Goal: Information Seeking & Learning: Learn about a topic

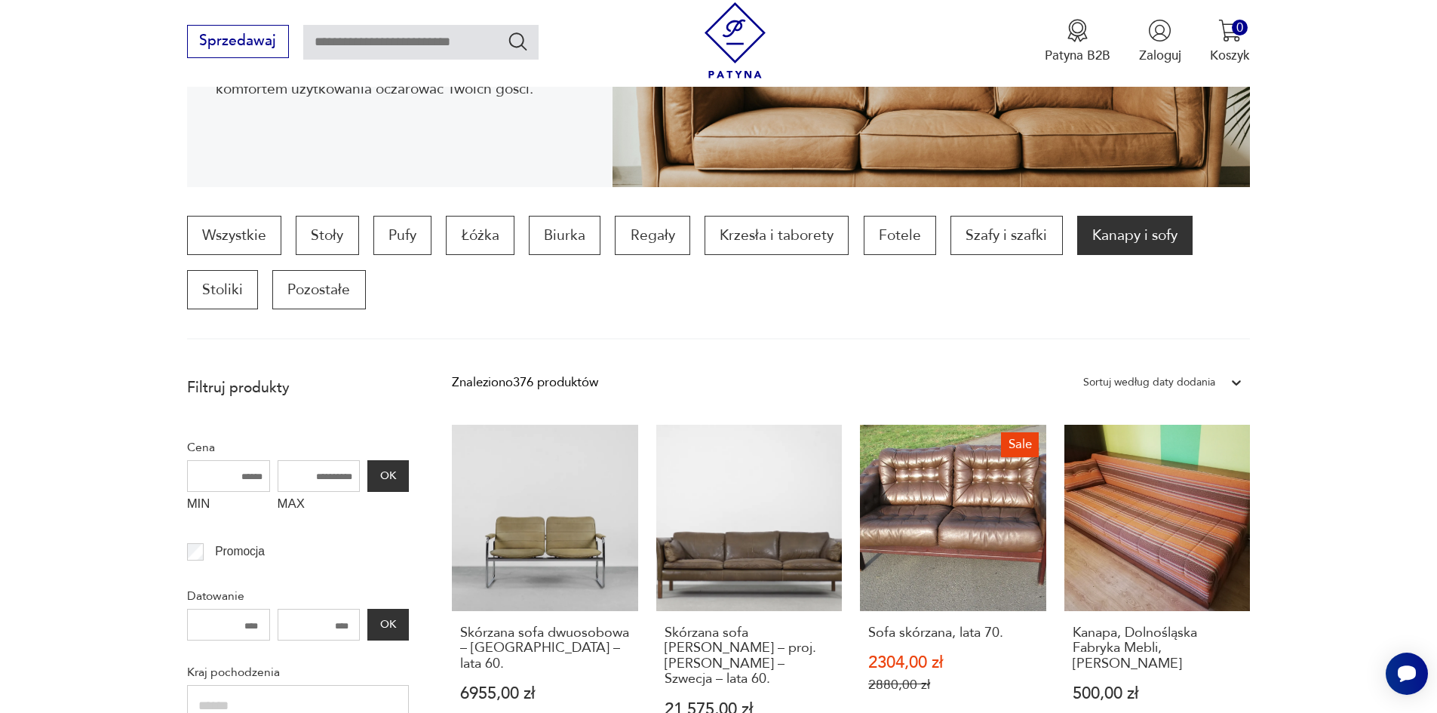
scroll to position [351, 0]
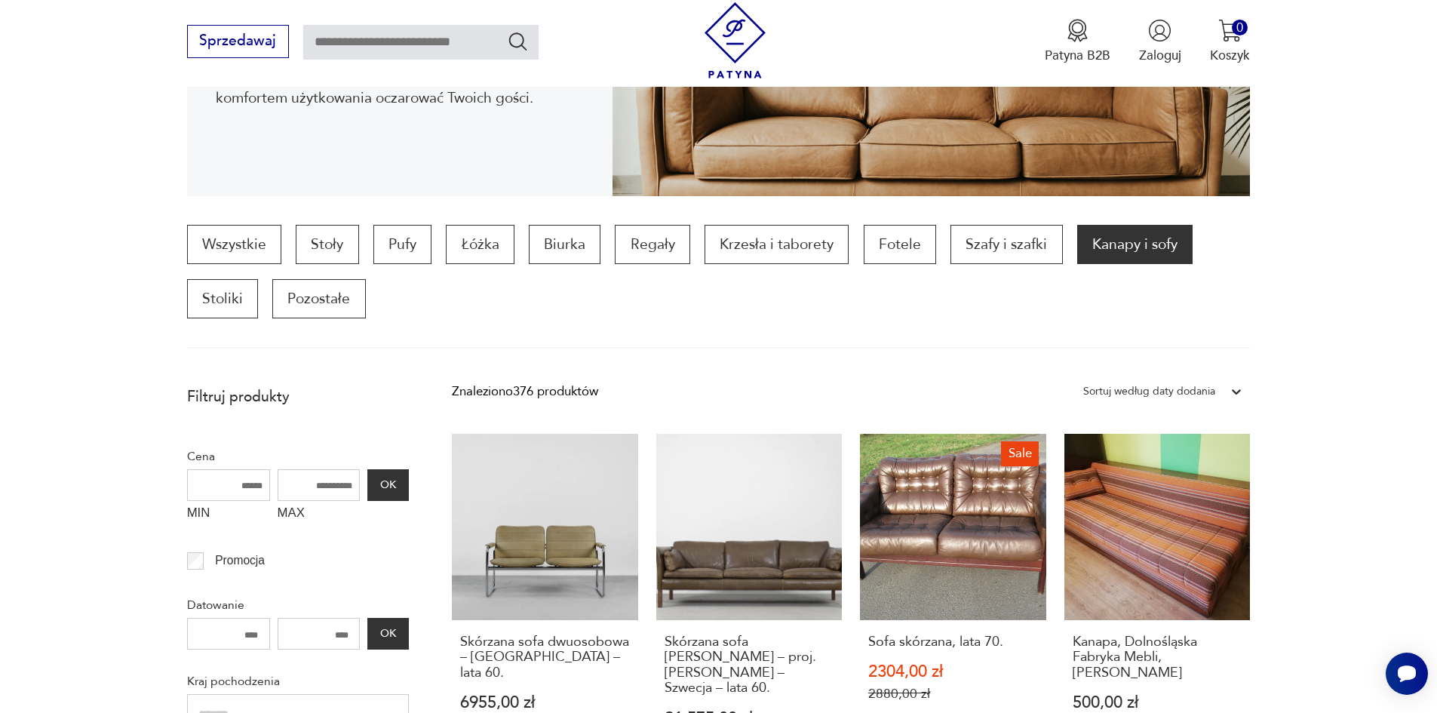
click at [386, 46] on input "text" at bounding box center [420, 42] width 235 height 35
type input "****"
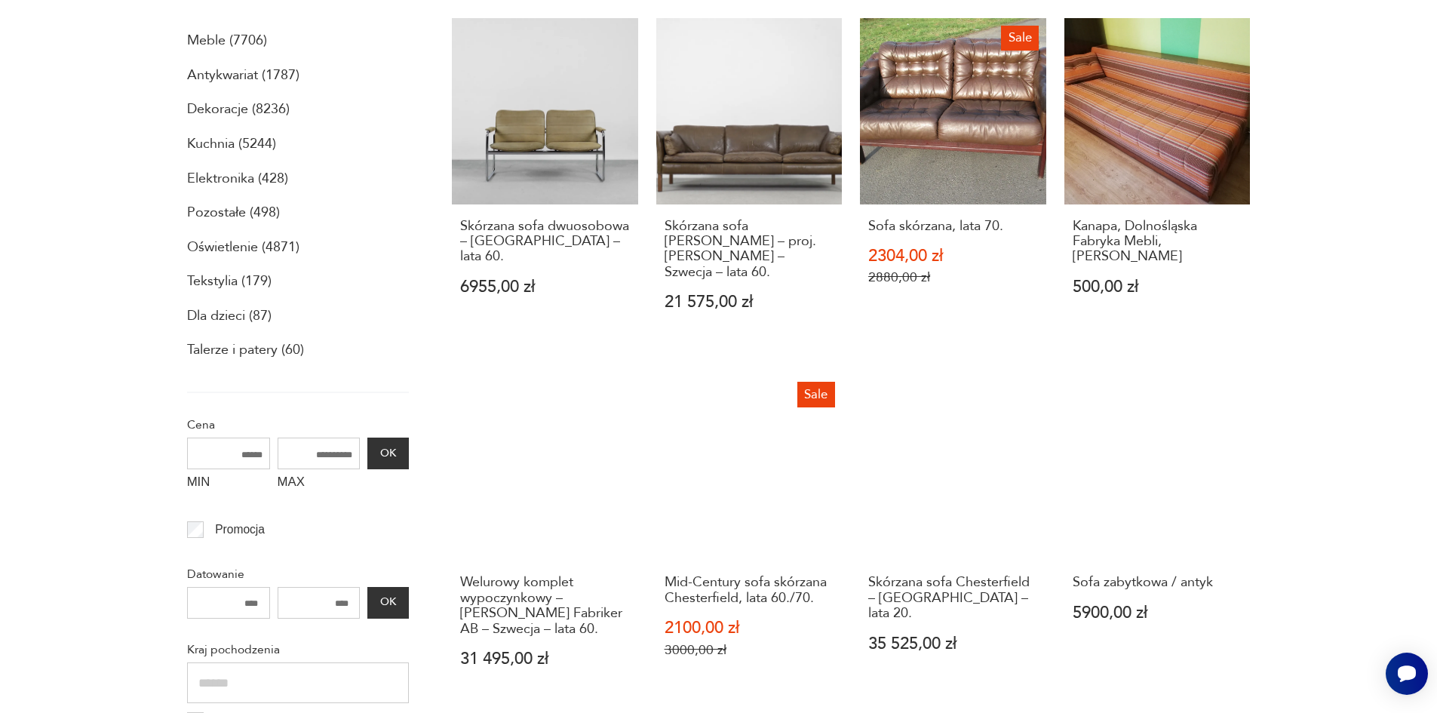
scroll to position [0, 0]
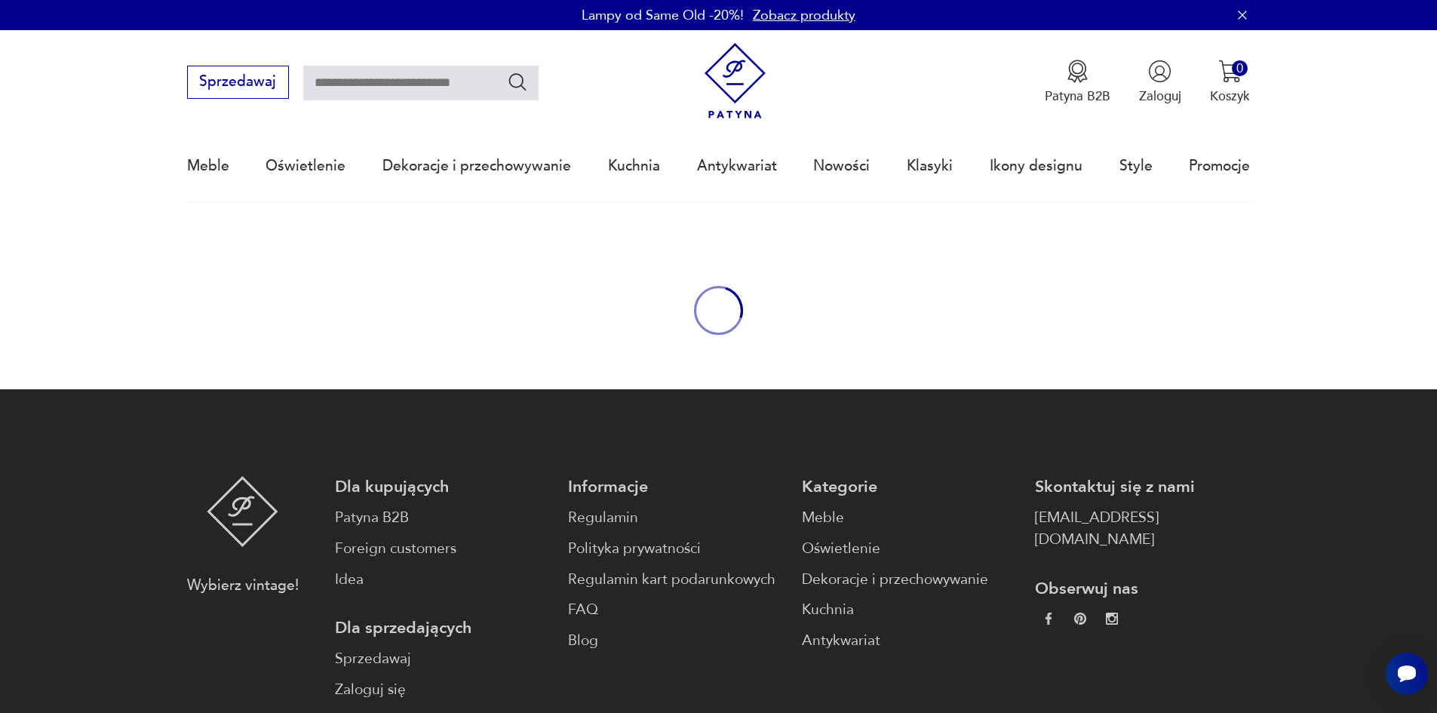
type input "****"
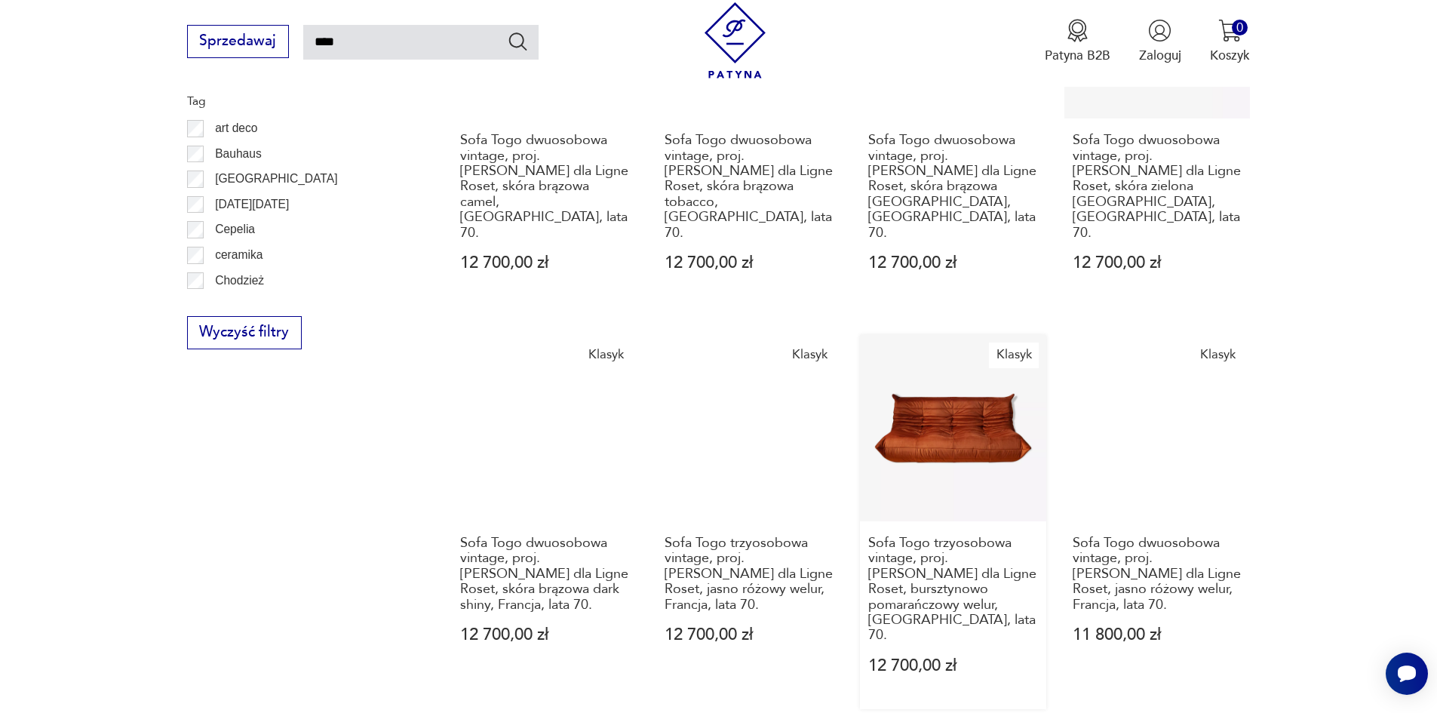
scroll to position [1312, 0]
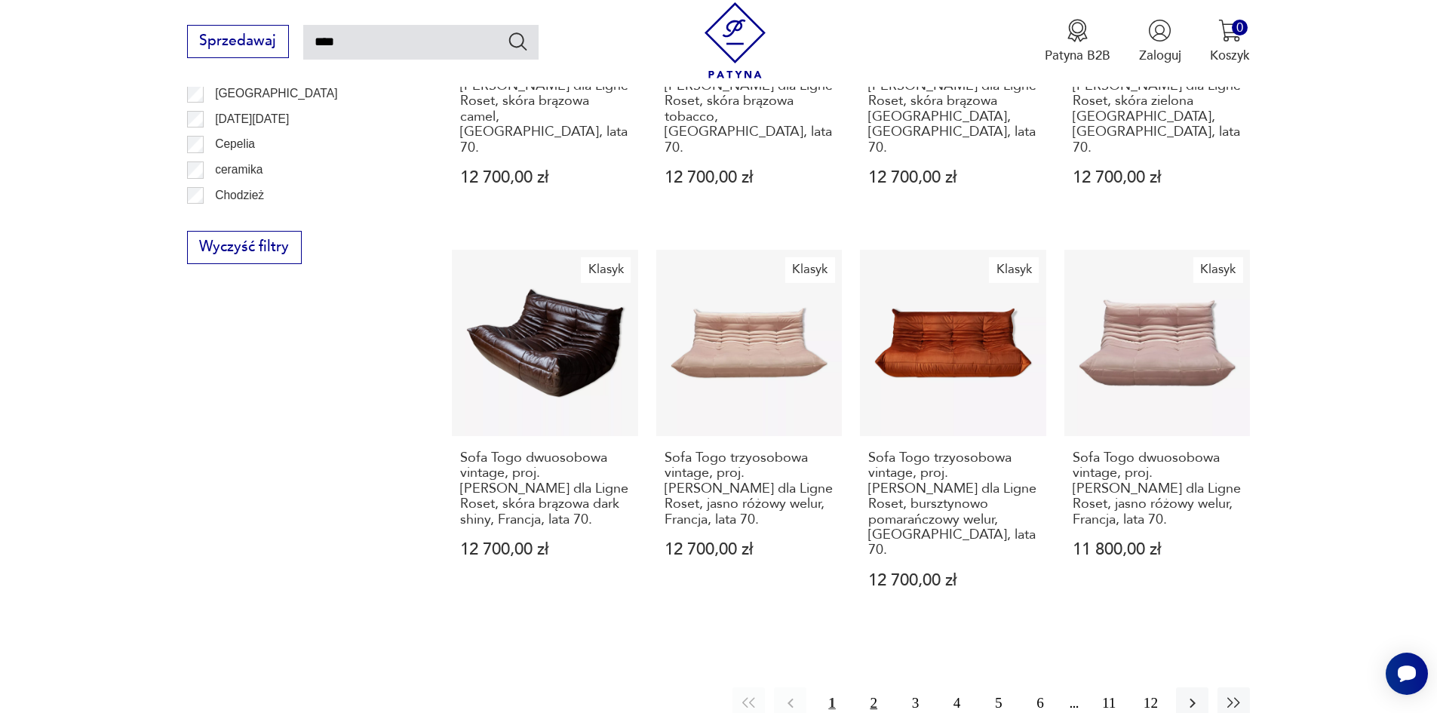
click at [879, 687] on button "2" at bounding box center [874, 703] width 32 height 32
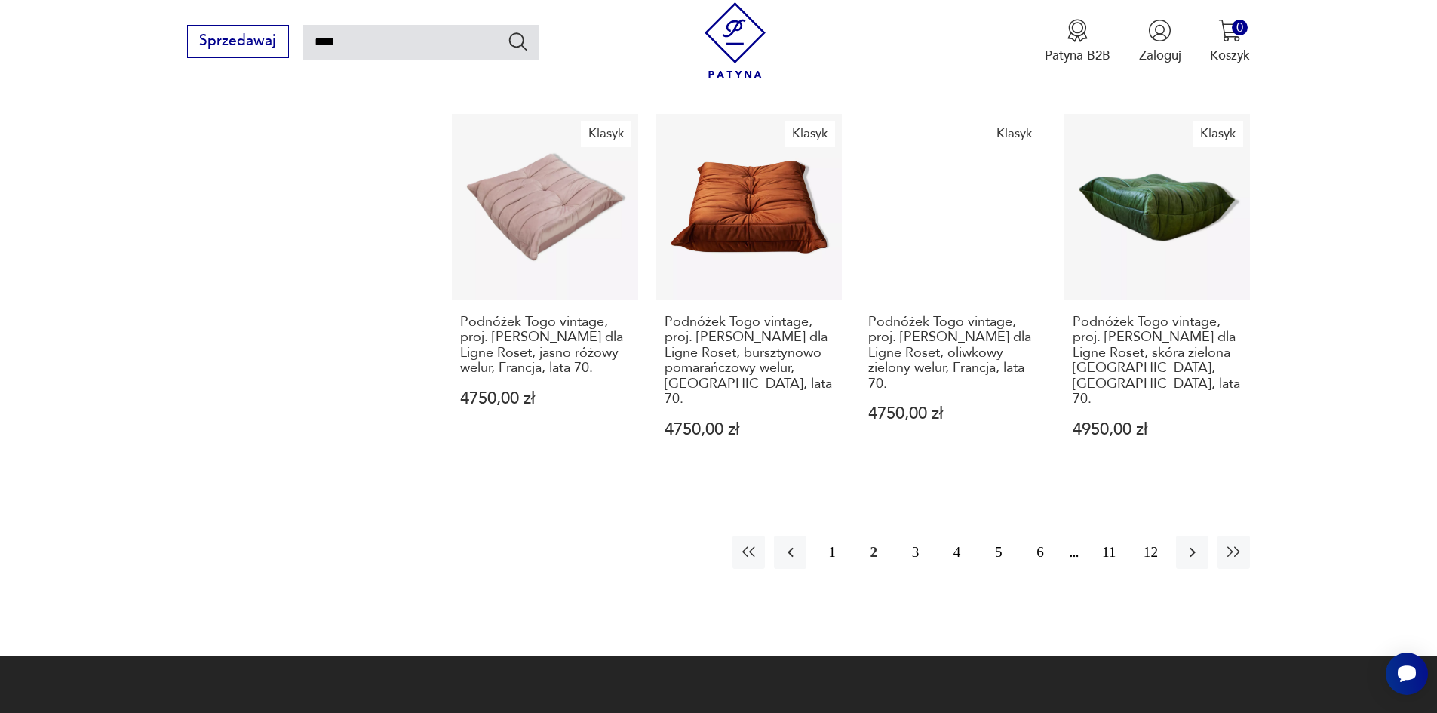
scroll to position [1445, 0]
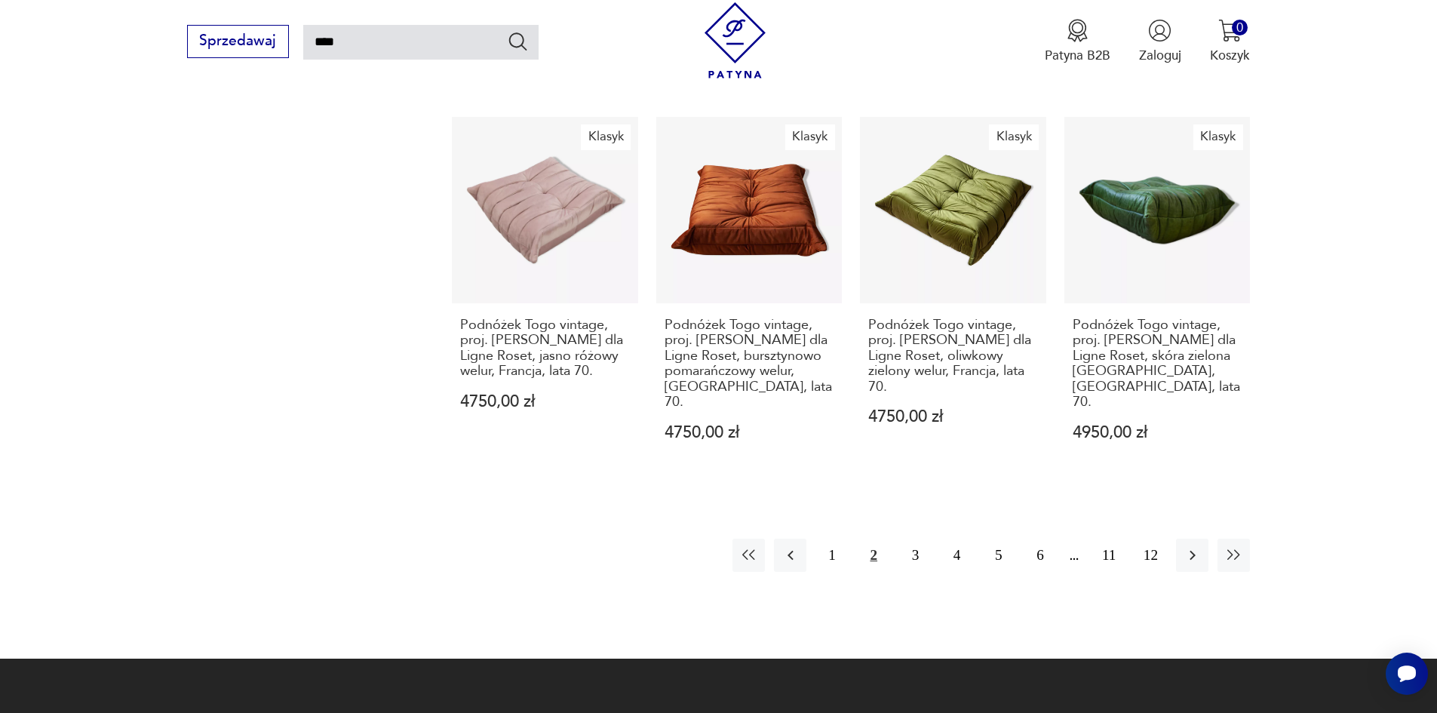
click at [871, 539] on button "2" at bounding box center [874, 555] width 32 height 32
click at [916, 539] on button "3" at bounding box center [915, 555] width 32 height 32
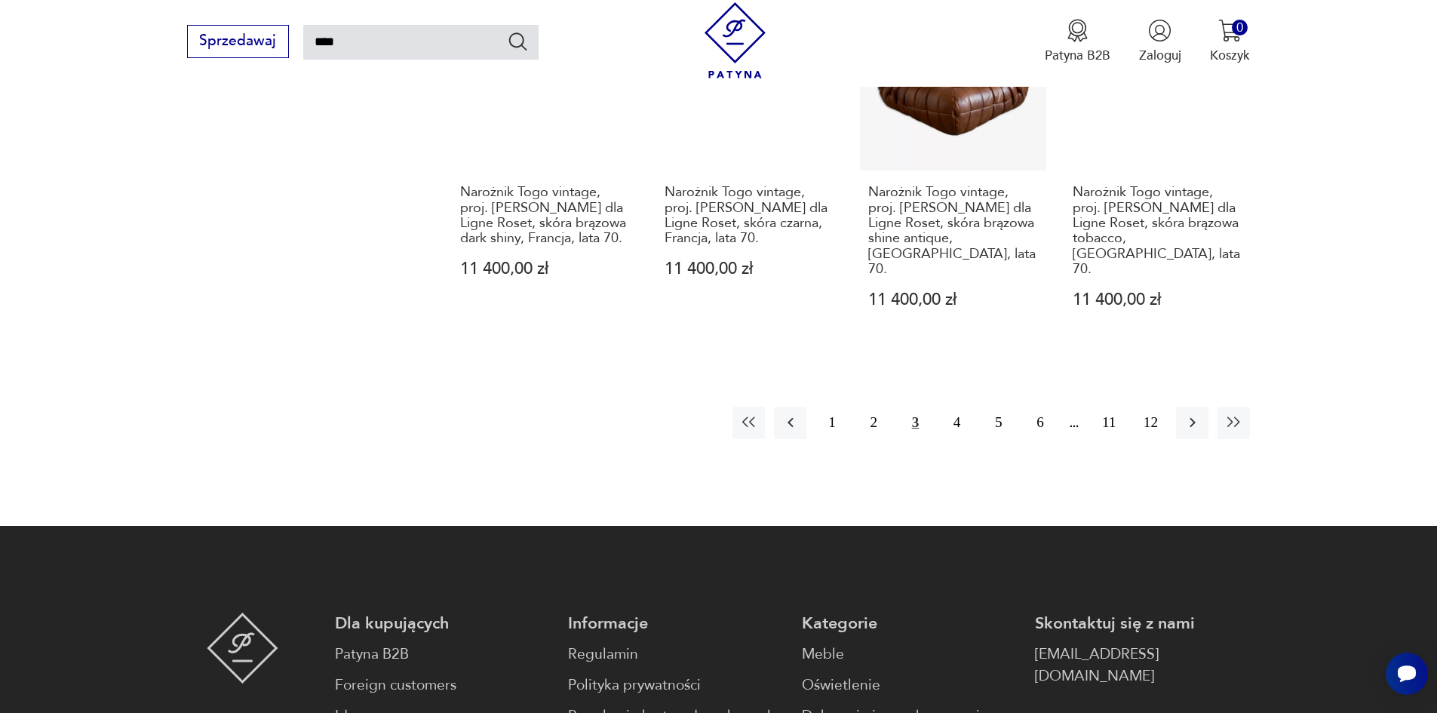
scroll to position [1520, 0]
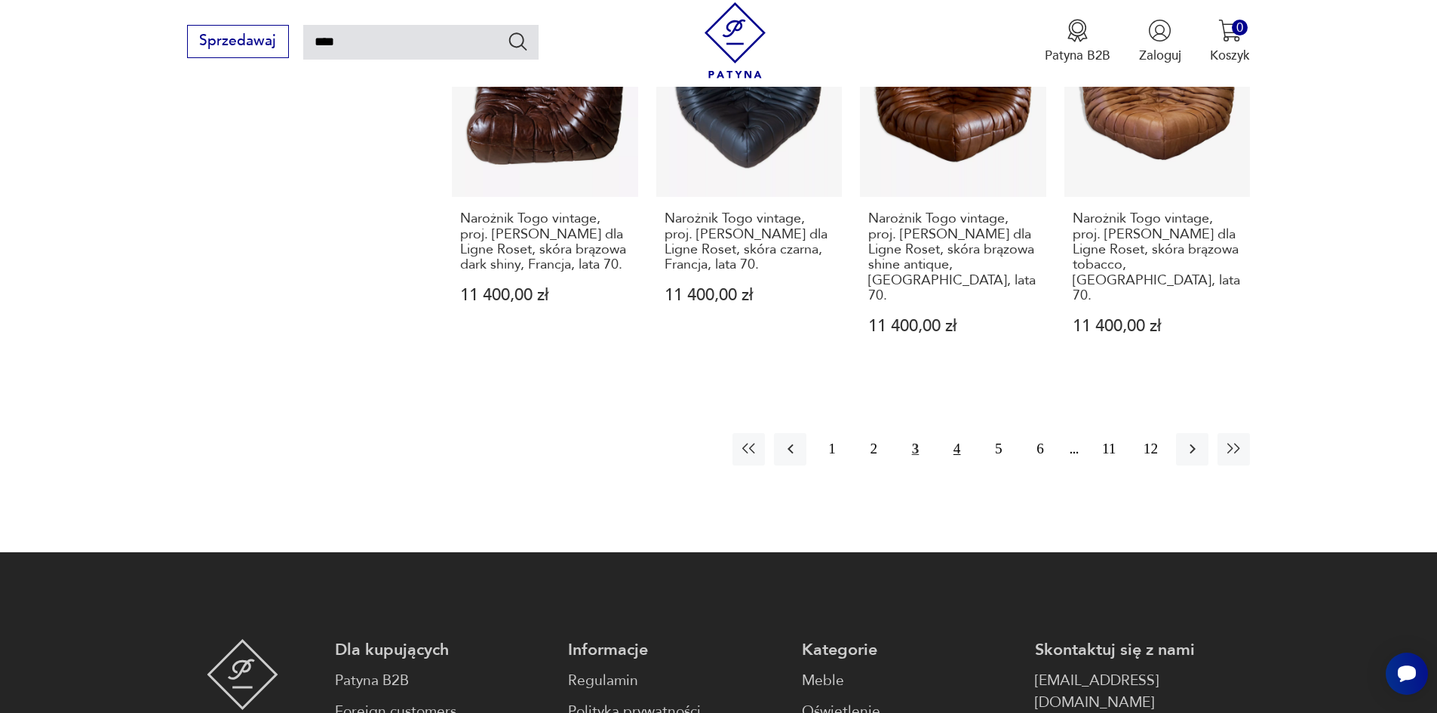
click at [955, 433] on button "4" at bounding box center [957, 449] width 32 height 32
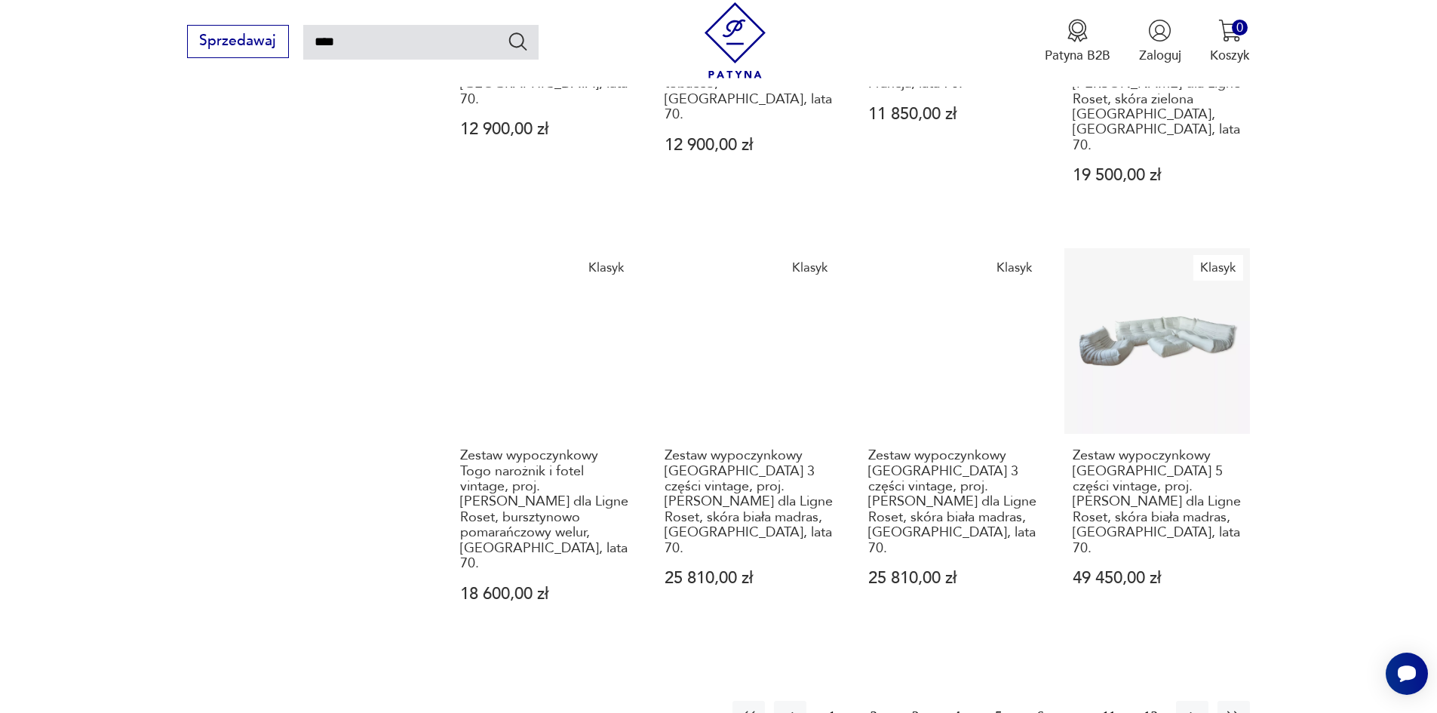
scroll to position [1445, 0]
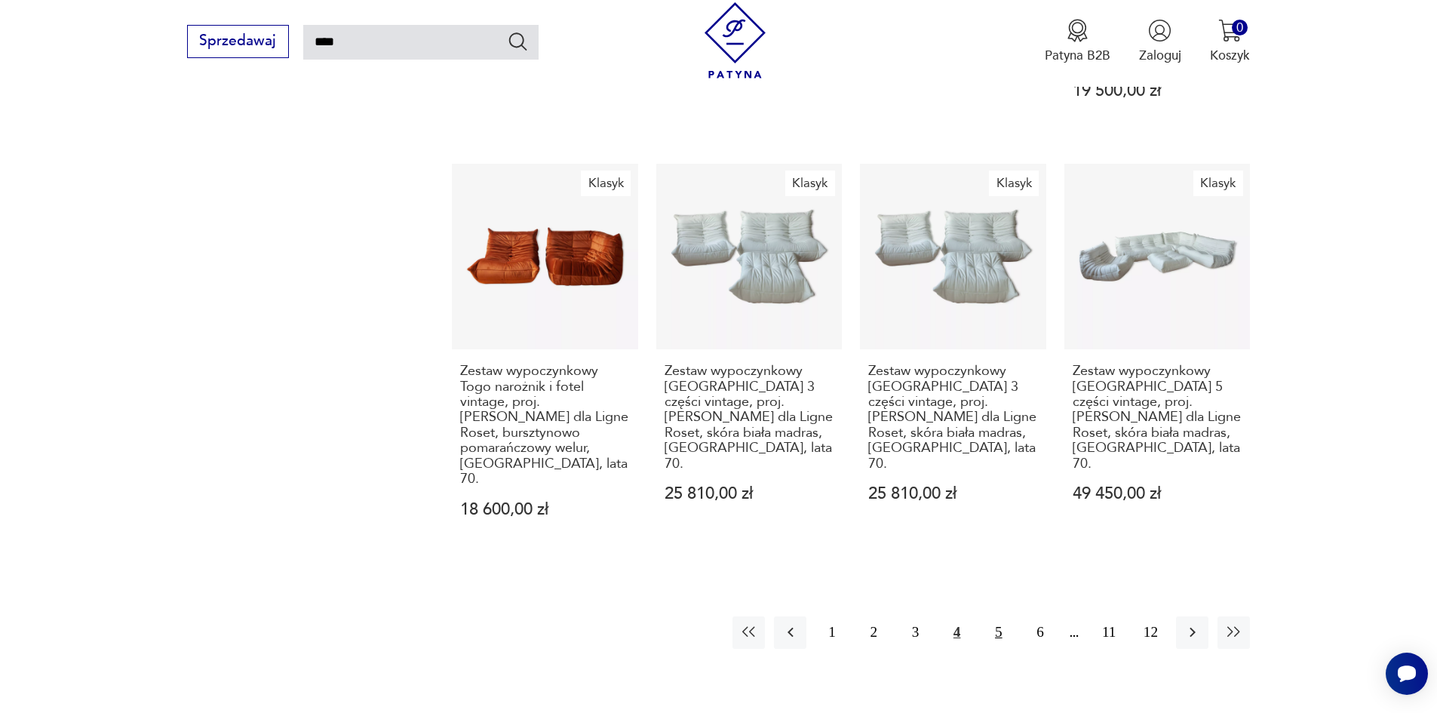
click at [994, 616] on button "5" at bounding box center [998, 632] width 32 height 32
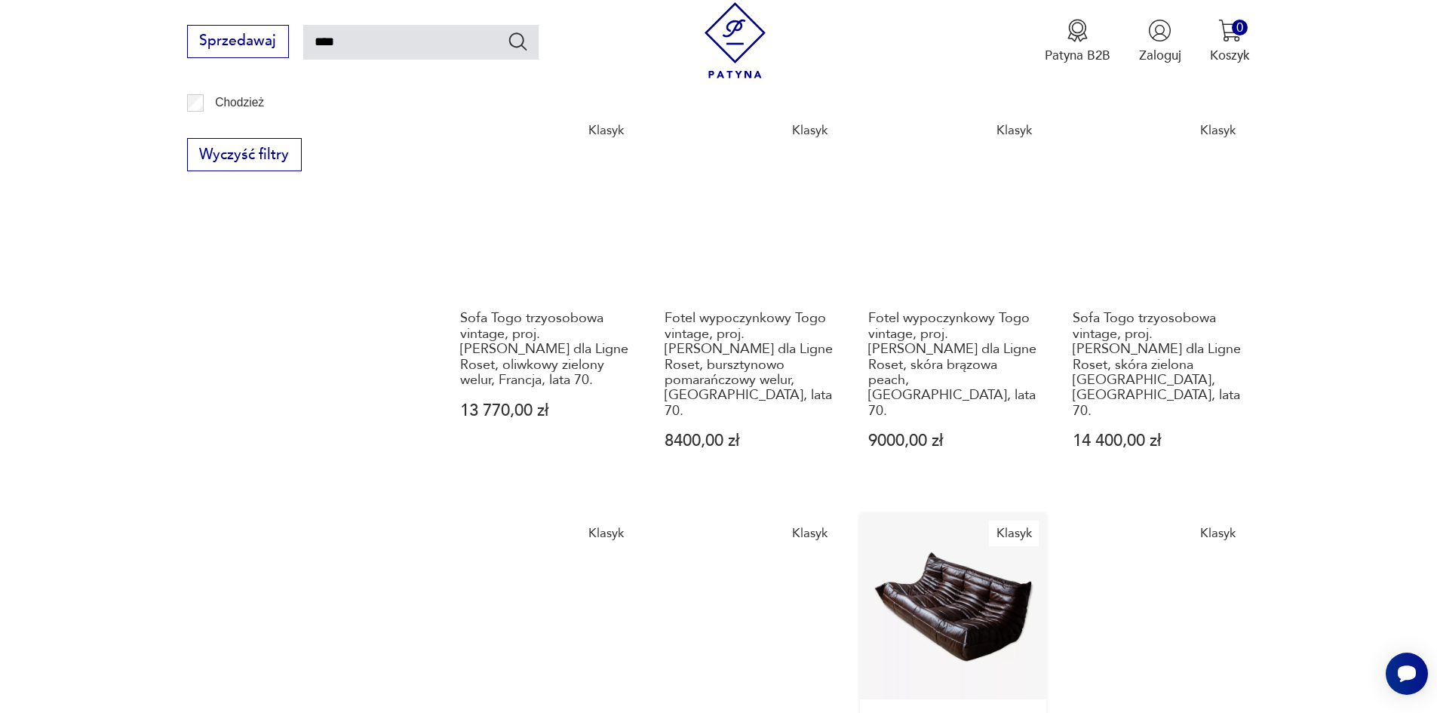
scroll to position [1294, 0]
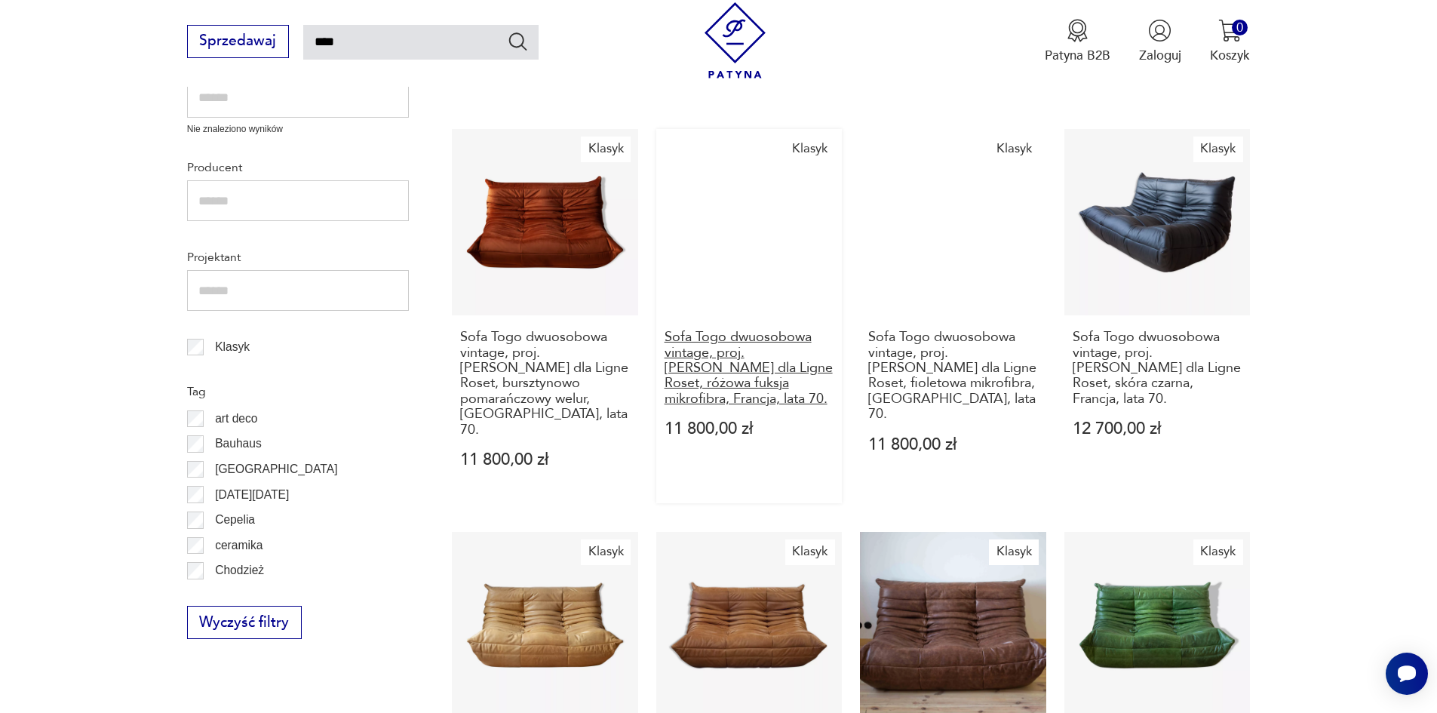
scroll to position [539, 0]
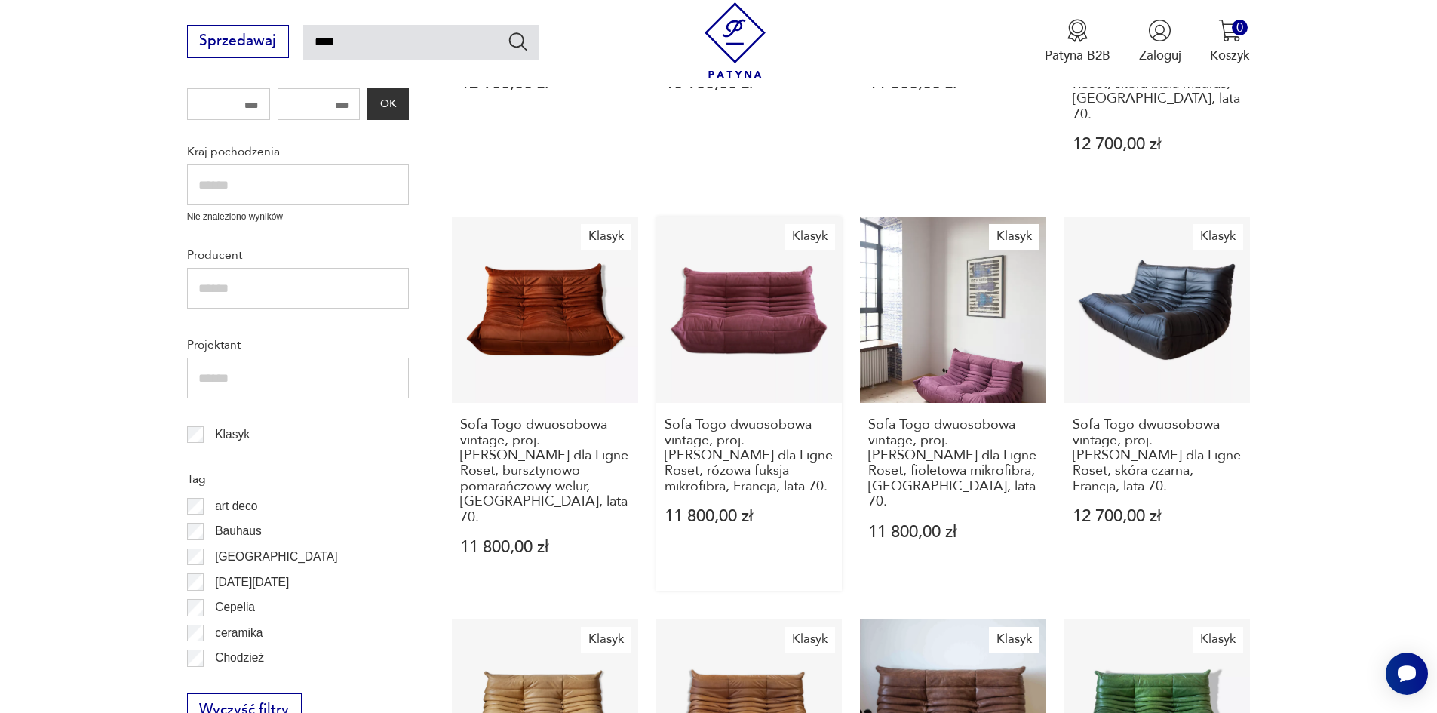
click at [739, 306] on link "Klasyk Sofa Togo dwuosobowa vintage, proj. M. Ducaroy dla Ligne Roset, różowa f…" at bounding box center [749, 404] width 186 height 374
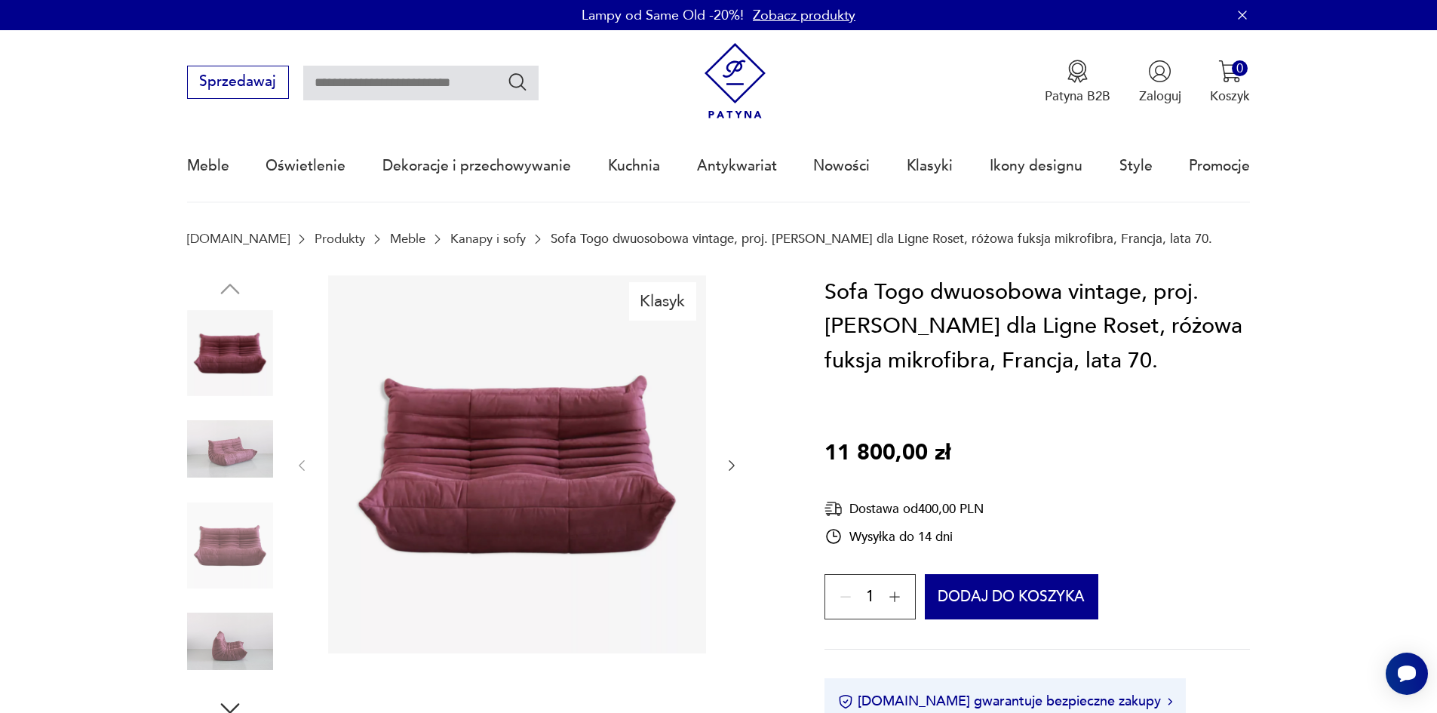
type input "****"
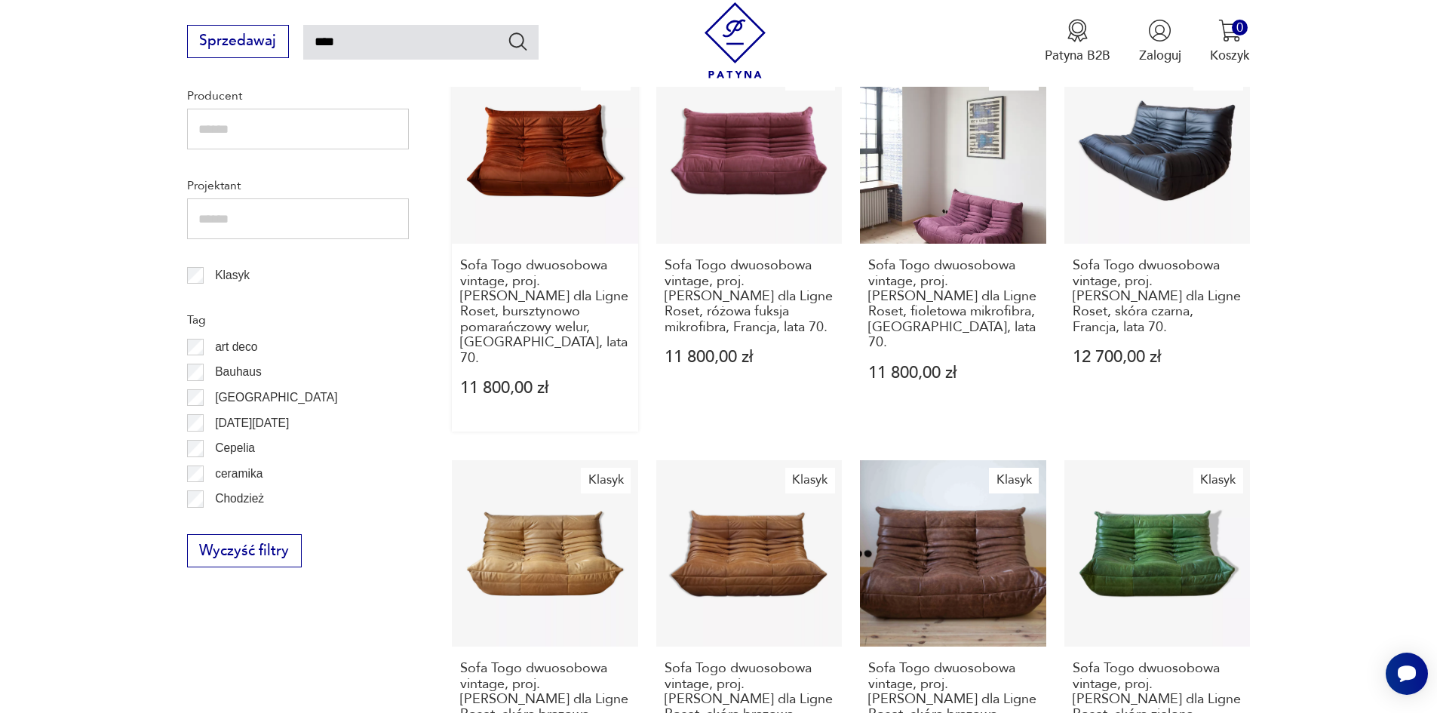
scroll to position [690, 0]
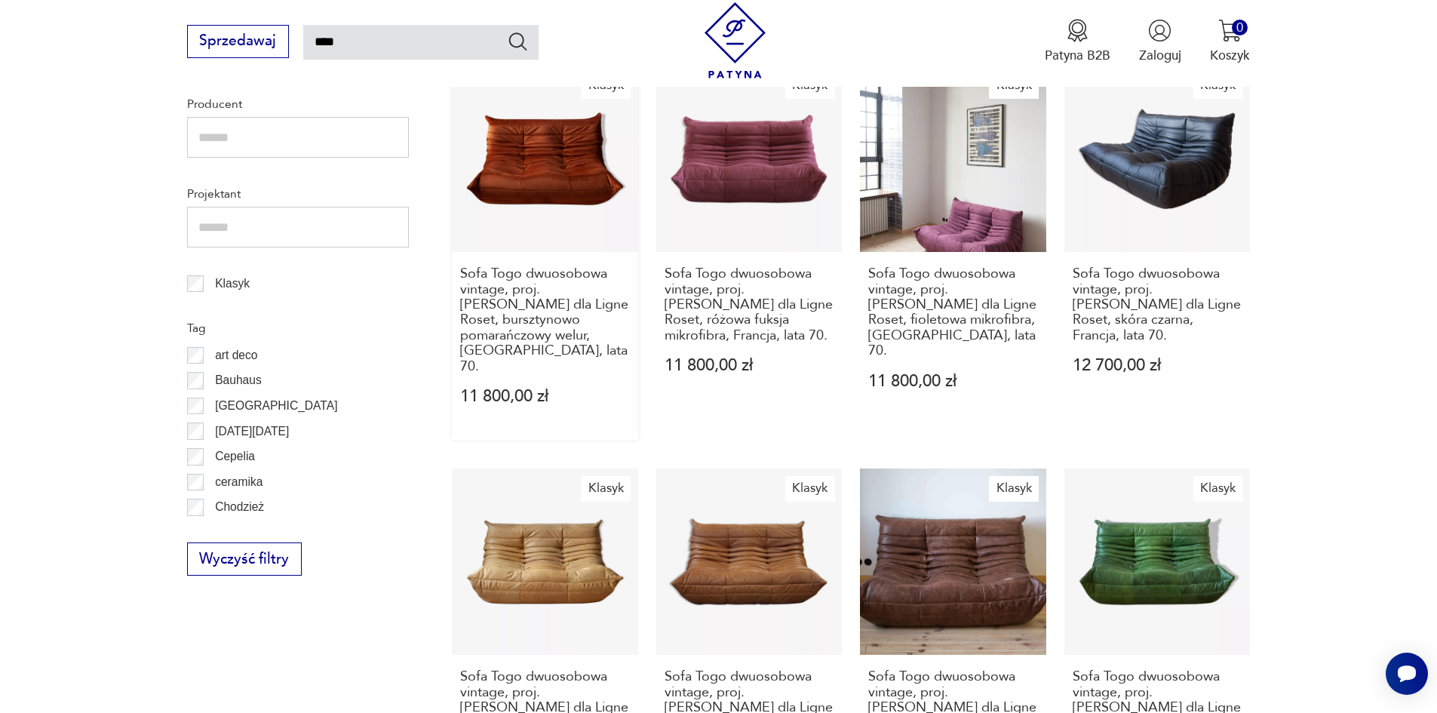
click at [549, 143] on link "Klasyk Sofa Togo dwuosobowa vintage, proj. M. Ducaroy dla Ligne Roset, bursztyn…" at bounding box center [545, 253] width 186 height 374
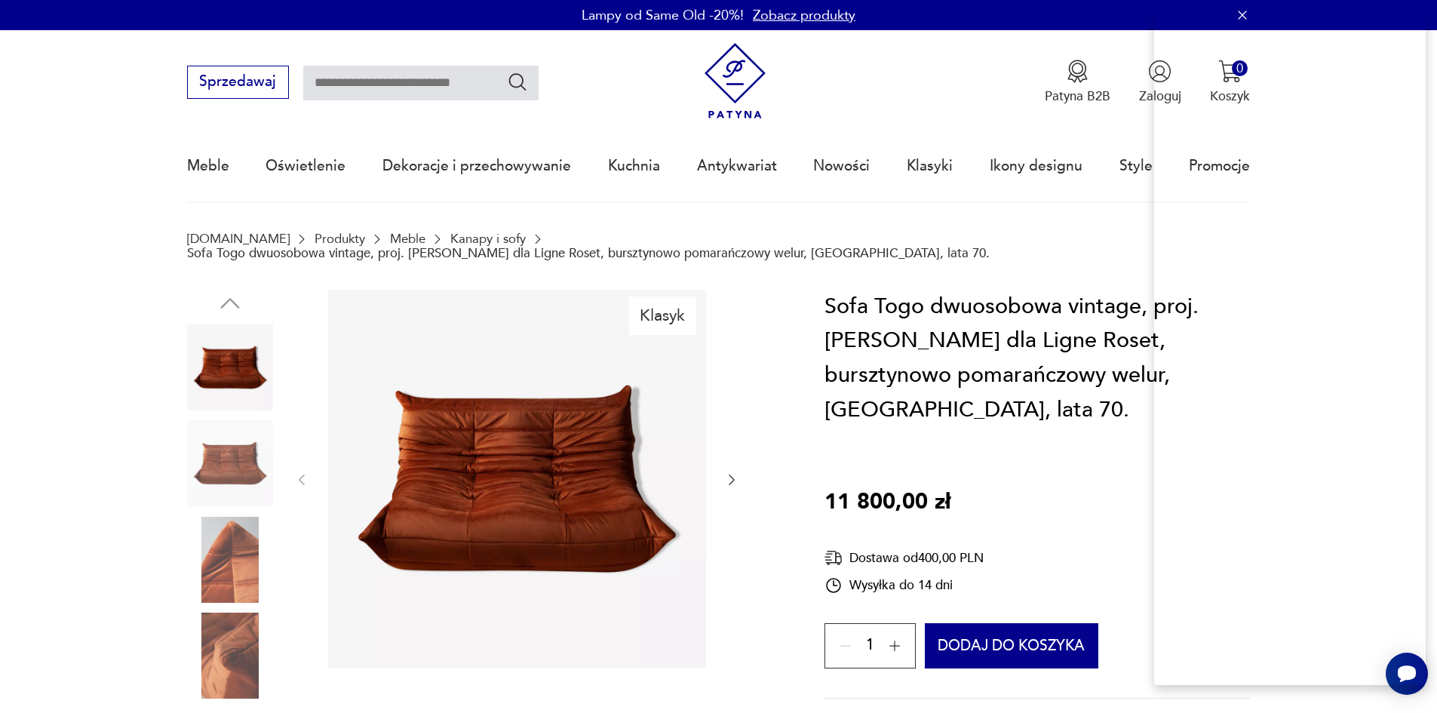
drag, startPoint x: 920, startPoint y: 450, endPoint x: 911, endPoint y: 454, distance: 10.1
click at [911, 485] on p "11 800,00 zł" at bounding box center [888, 502] width 126 height 35
drag, startPoint x: 927, startPoint y: 456, endPoint x: 824, endPoint y: 451, distance: 103.5
copy p "11 800,00"
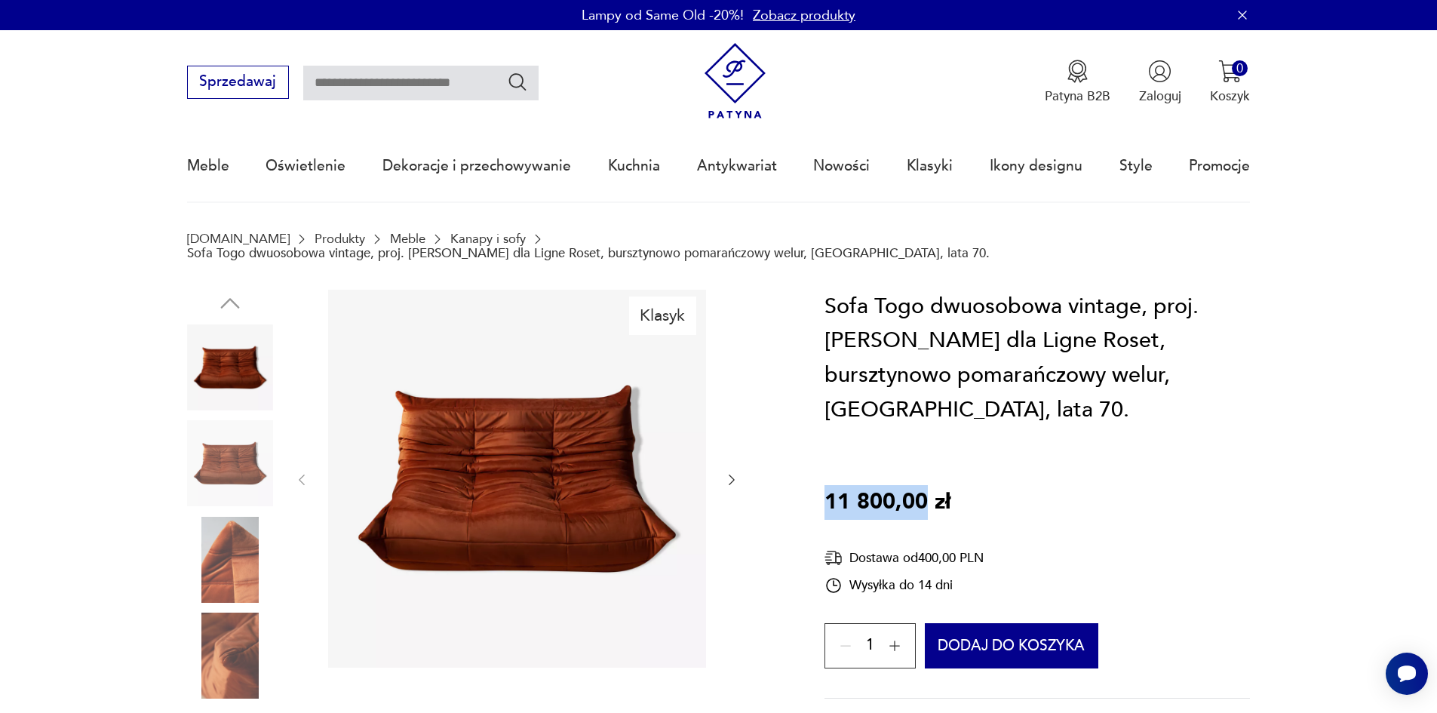
click at [536, 414] on img at bounding box center [517, 479] width 378 height 378
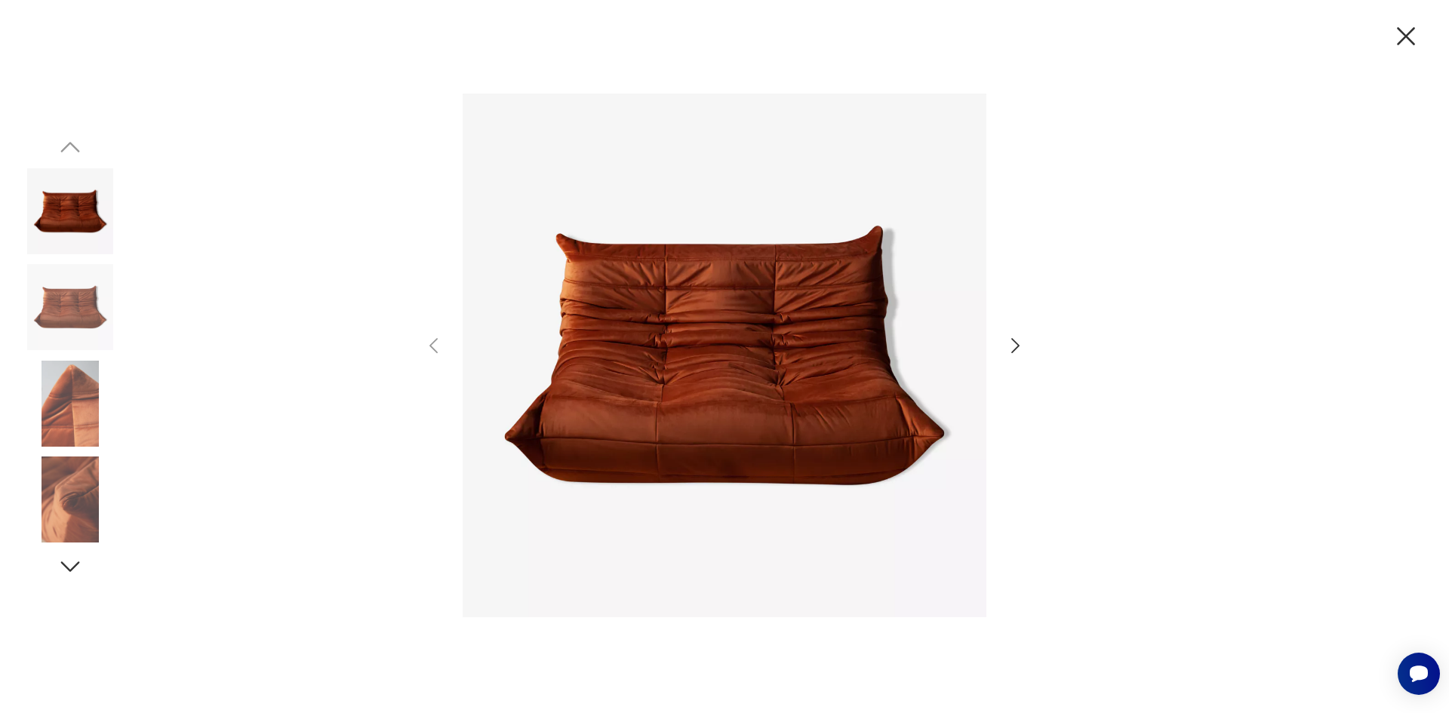
click at [1013, 355] on icon "button" at bounding box center [1015, 346] width 22 height 22
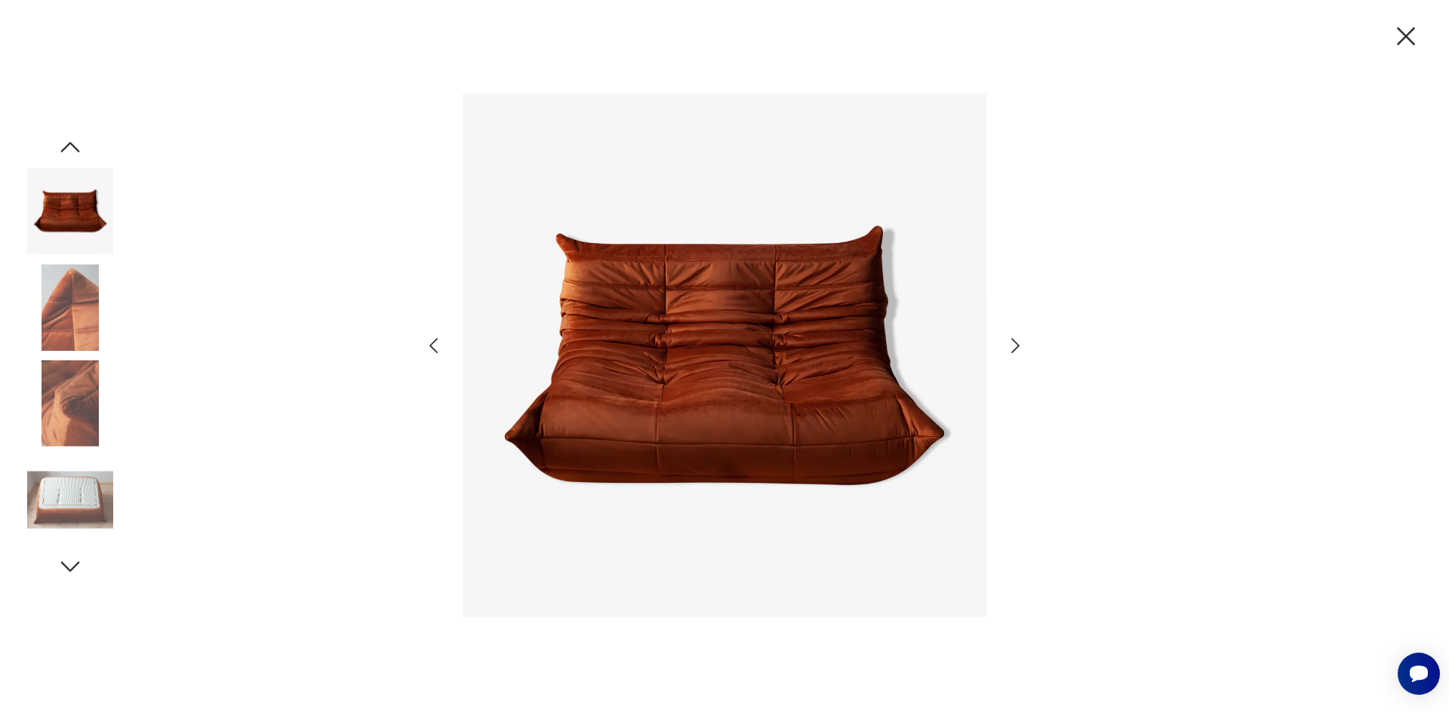
click at [1027, 343] on div at bounding box center [724, 356] width 1449 height 713
click at [1006, 338] on icon "button" at bounding box center [1015, 346] width 22 height 22
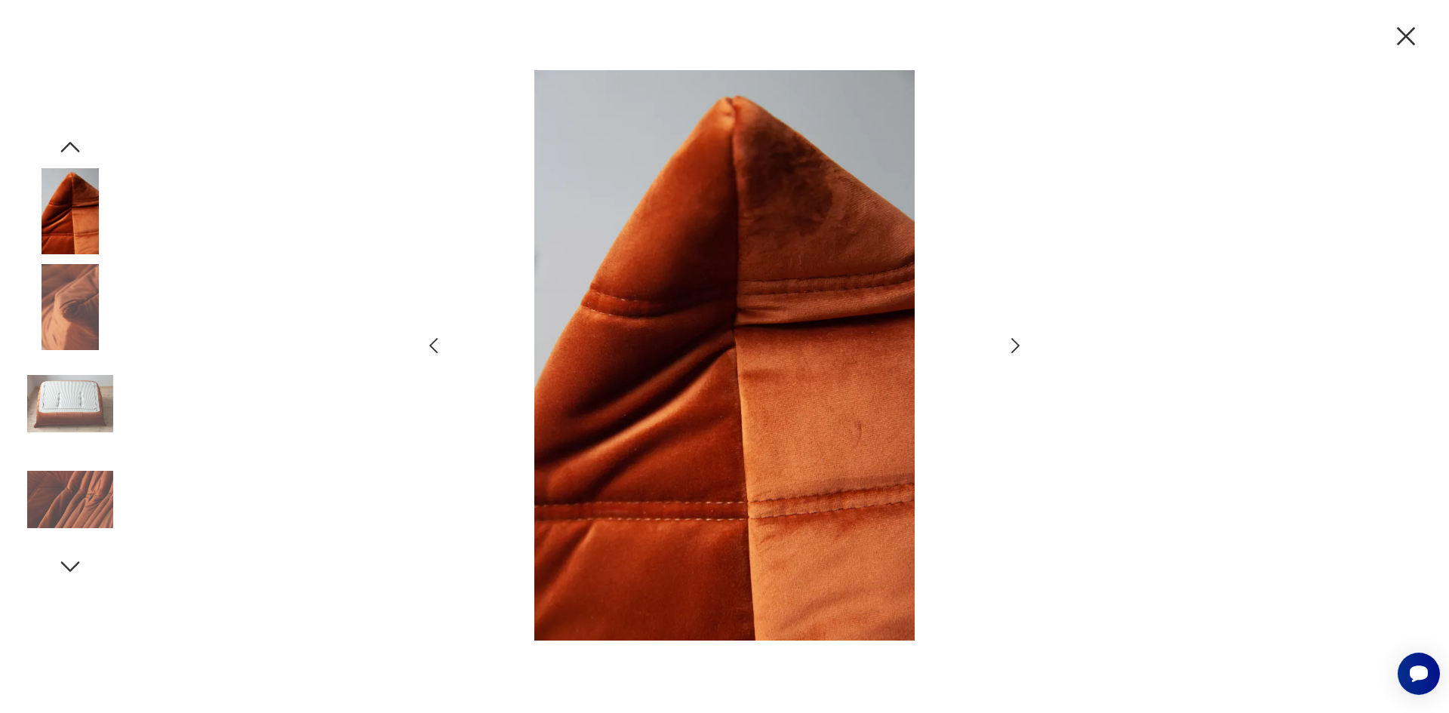
click at [1010, 340] on icon "button" at bounding box center [1015, 346] width 22 height 22
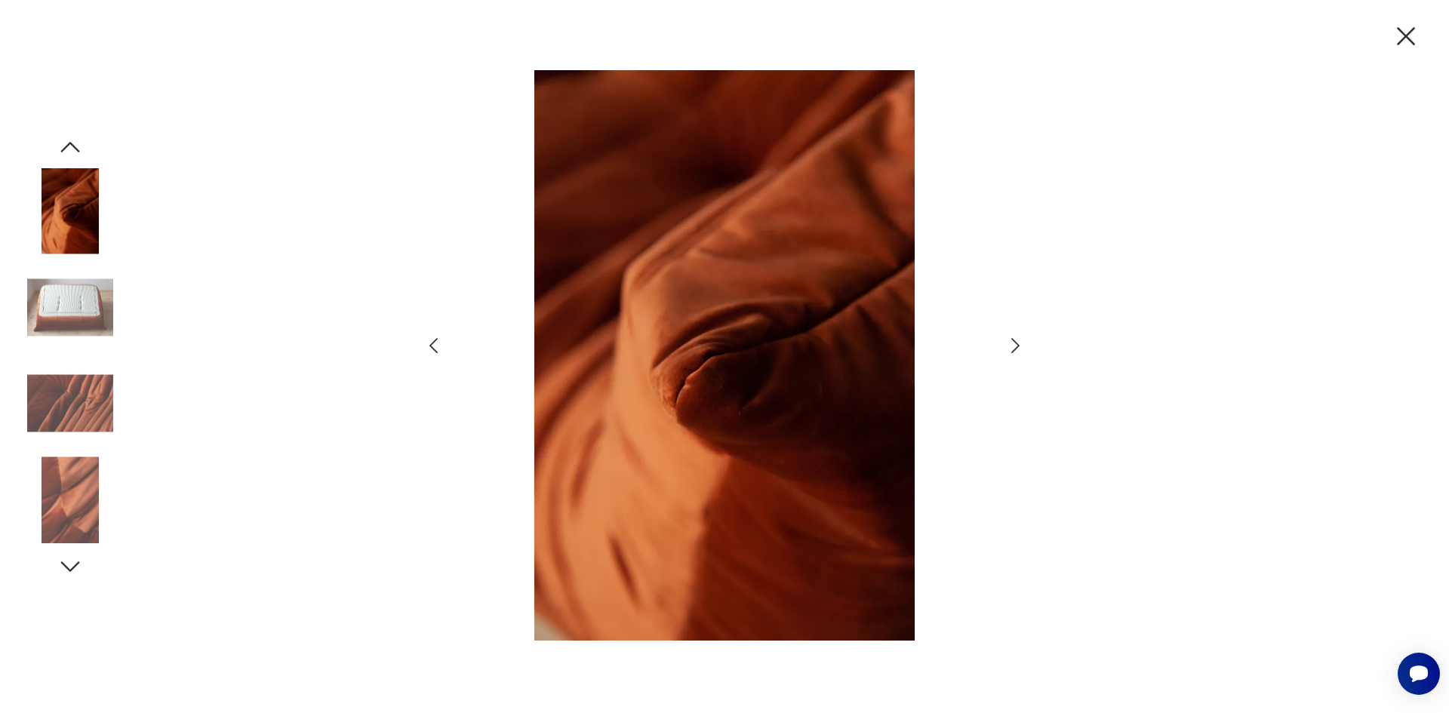
click at [1010, 341] on icon "button" at bounding box center [1015, 346] width 22 height 22
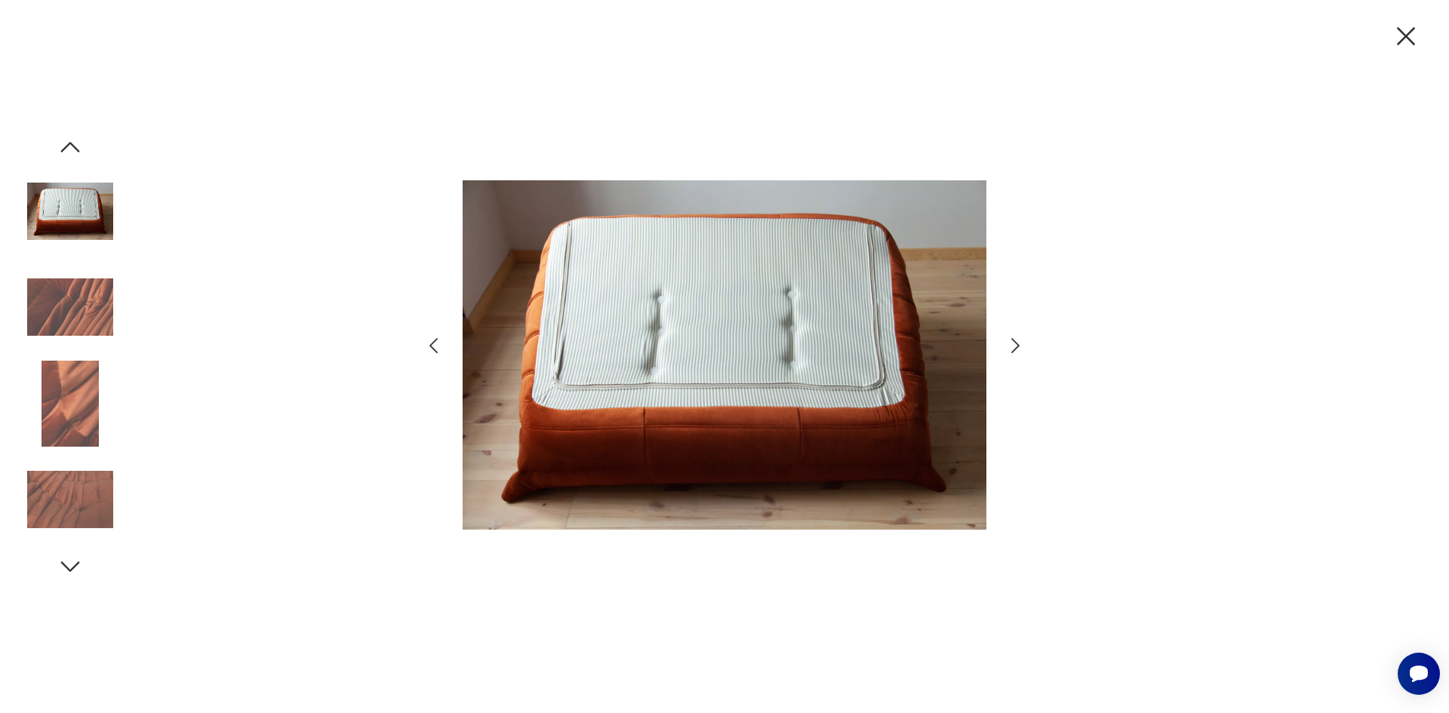
click at [1010, 341] on icon "button" at bounding box center [1015, 346] width 22 height 22
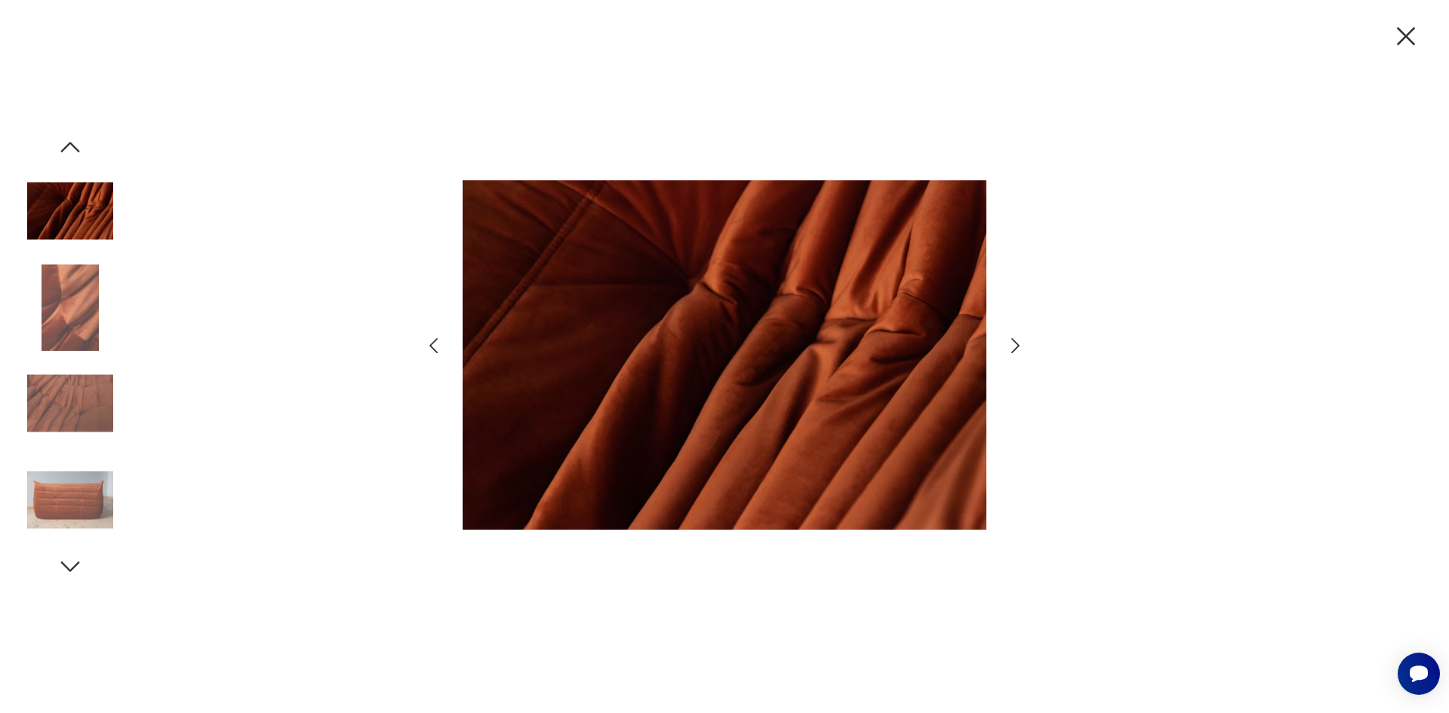
click at [1011, 340] on icon "button" at bounding box center [1015, 346] width 22 height 22
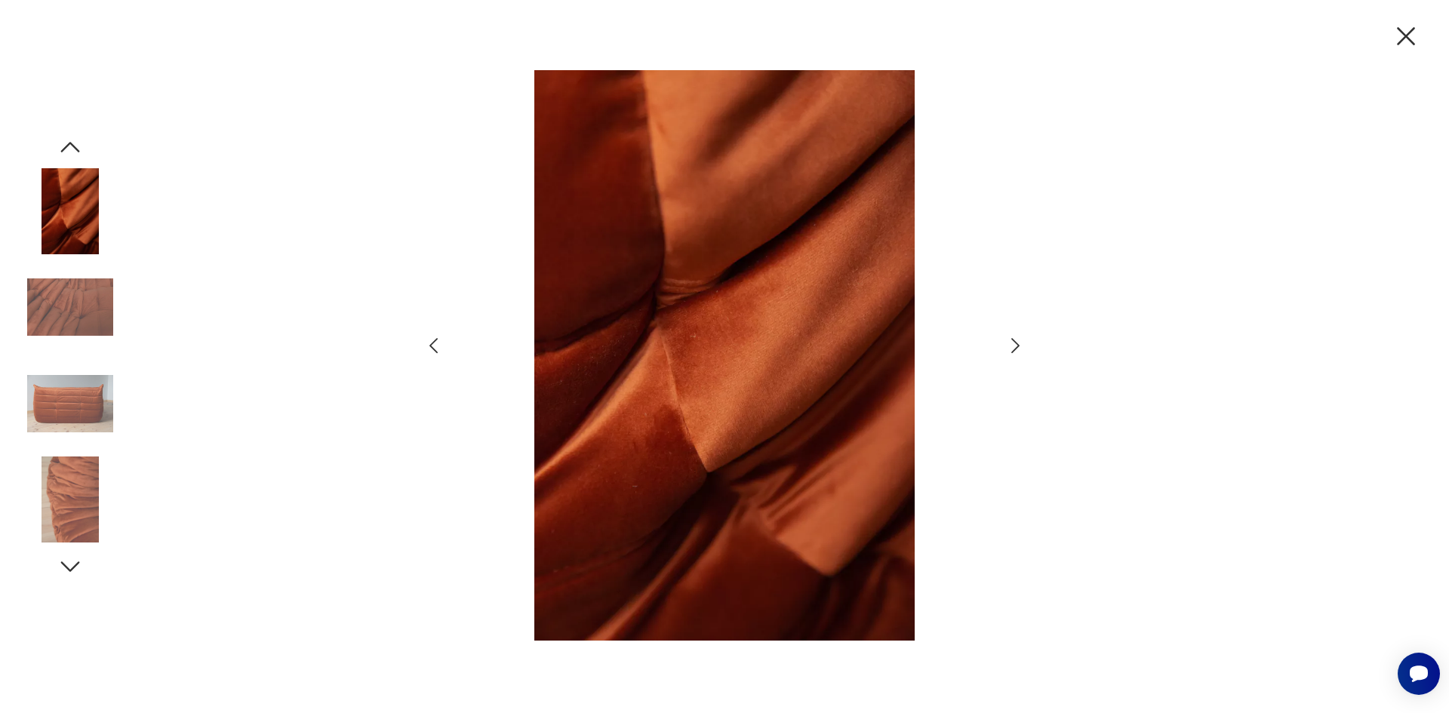
click at [1014, 339] on icon "button" at bounding box center [1015, 346] width 22 height 22
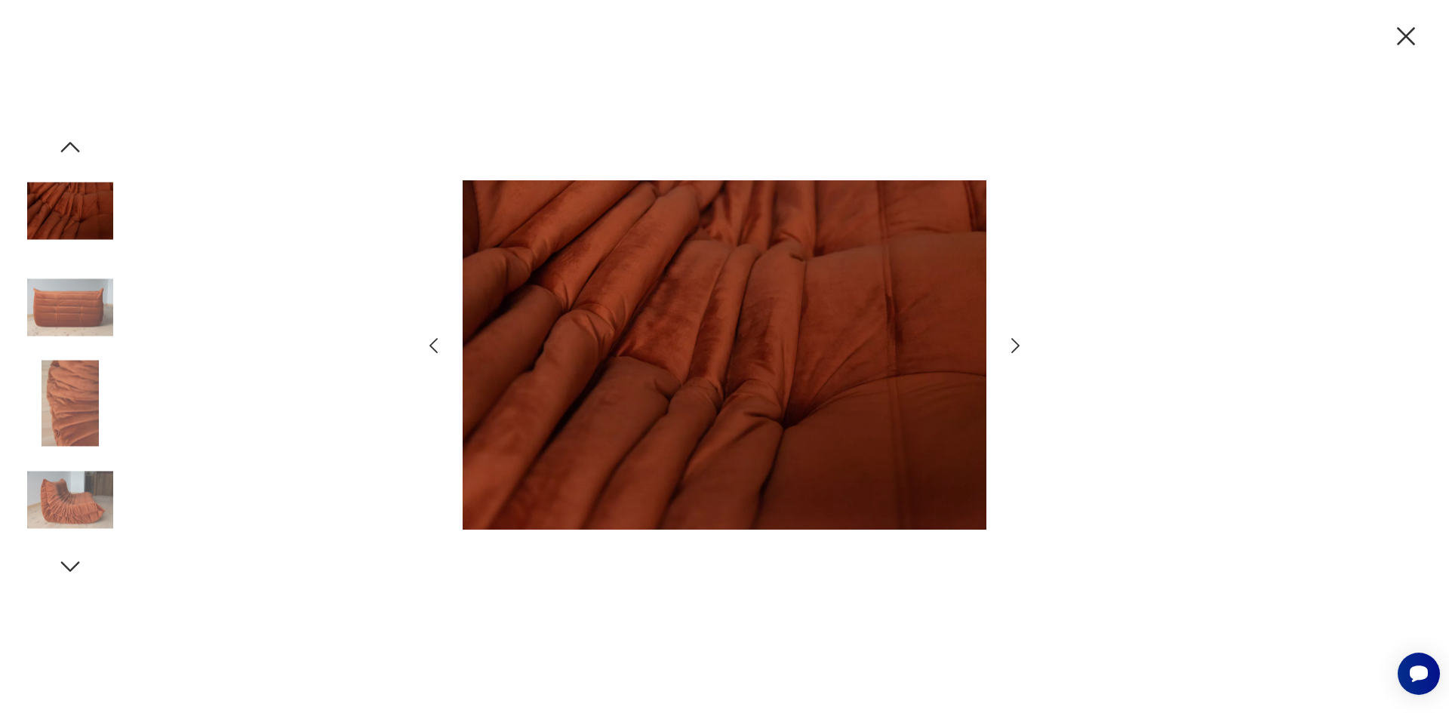
click at [1016, 338] on icon "button" at bounding box center [1015, 346] width 22 height 22
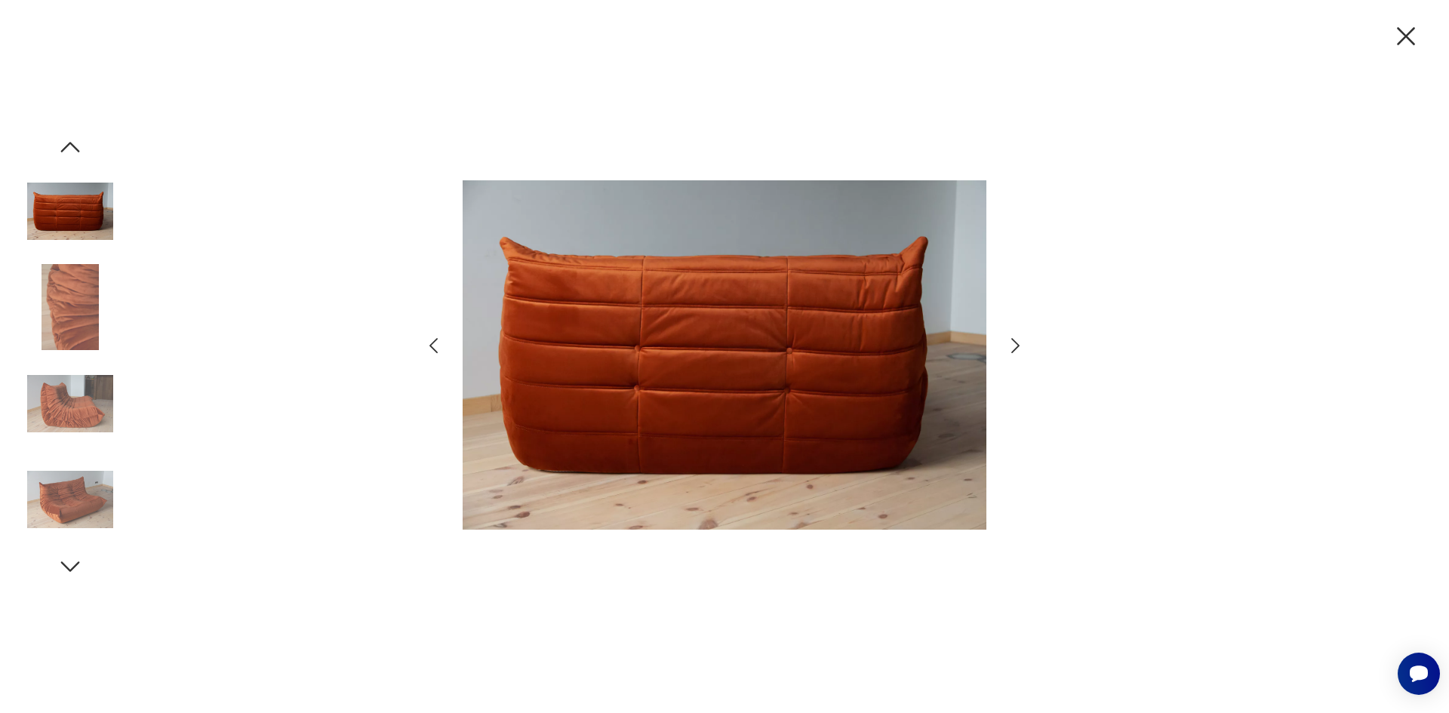
click at [1013, 349] on icon "button" at bounding box center [1015, 346] width 22 height 22
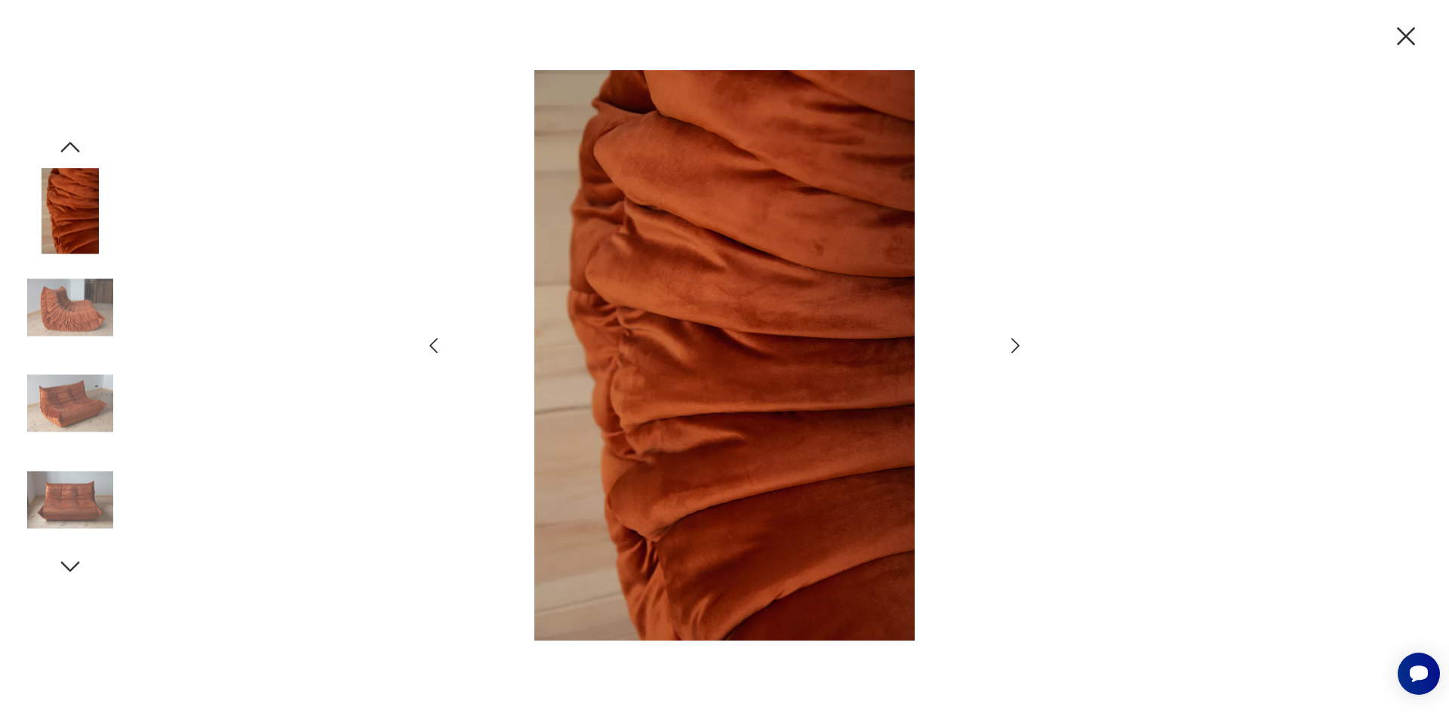
click at [72, 301] on img at bounding box center [70, 307] width 86 height 86
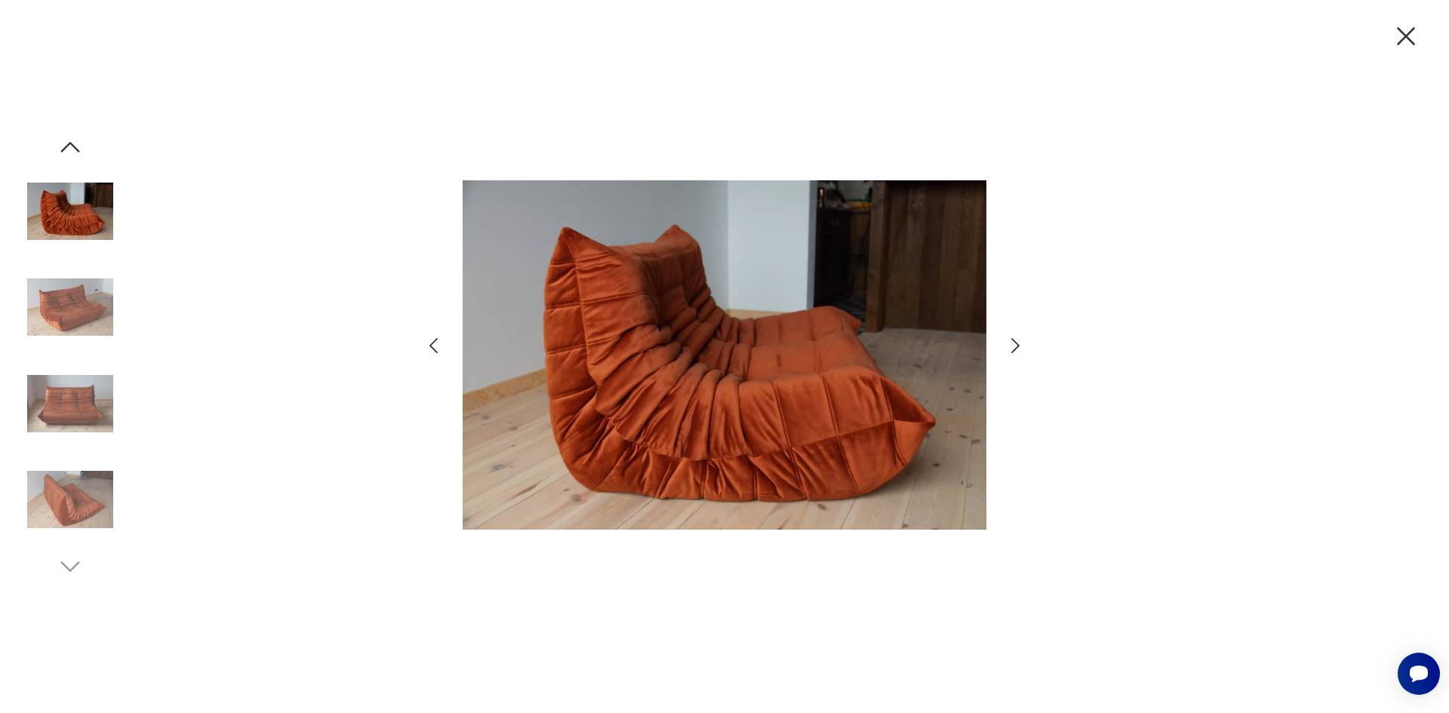
click at [72, 412] on img at bounding box center [70, 404] width 86 height 86
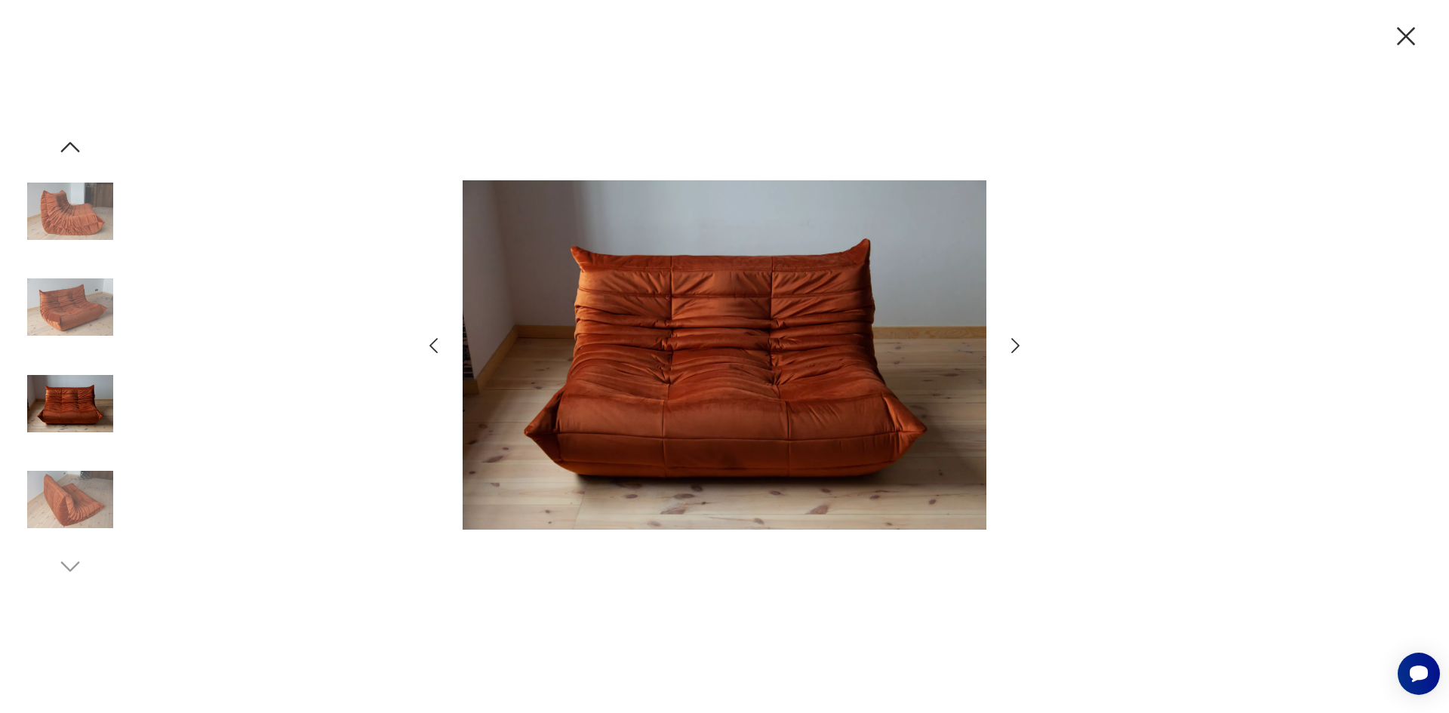
click at [1404, 29] on icon "button" at bounding box center [1406, 36] width 32 height 32
